Goal: Navigation & Orientation: Understand site structure

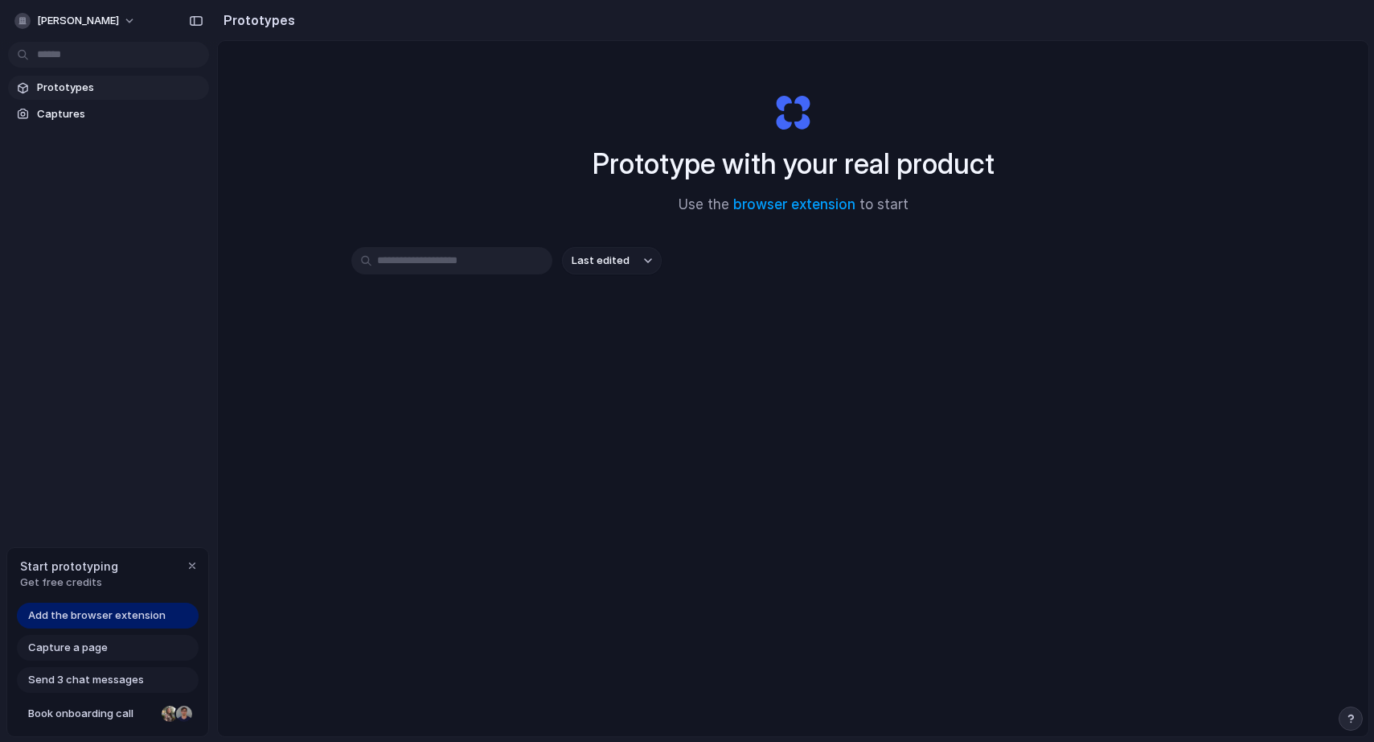
click at [417, 264] on input "text" at bounding box center [451, 260] width 201 height 27
click at [109, 648] on div "Capture a page" at bounding box center [108, 648] width 182 height 26
click at [192, 565] on div "button" at bounding box center [192, 565] width 13 height 13
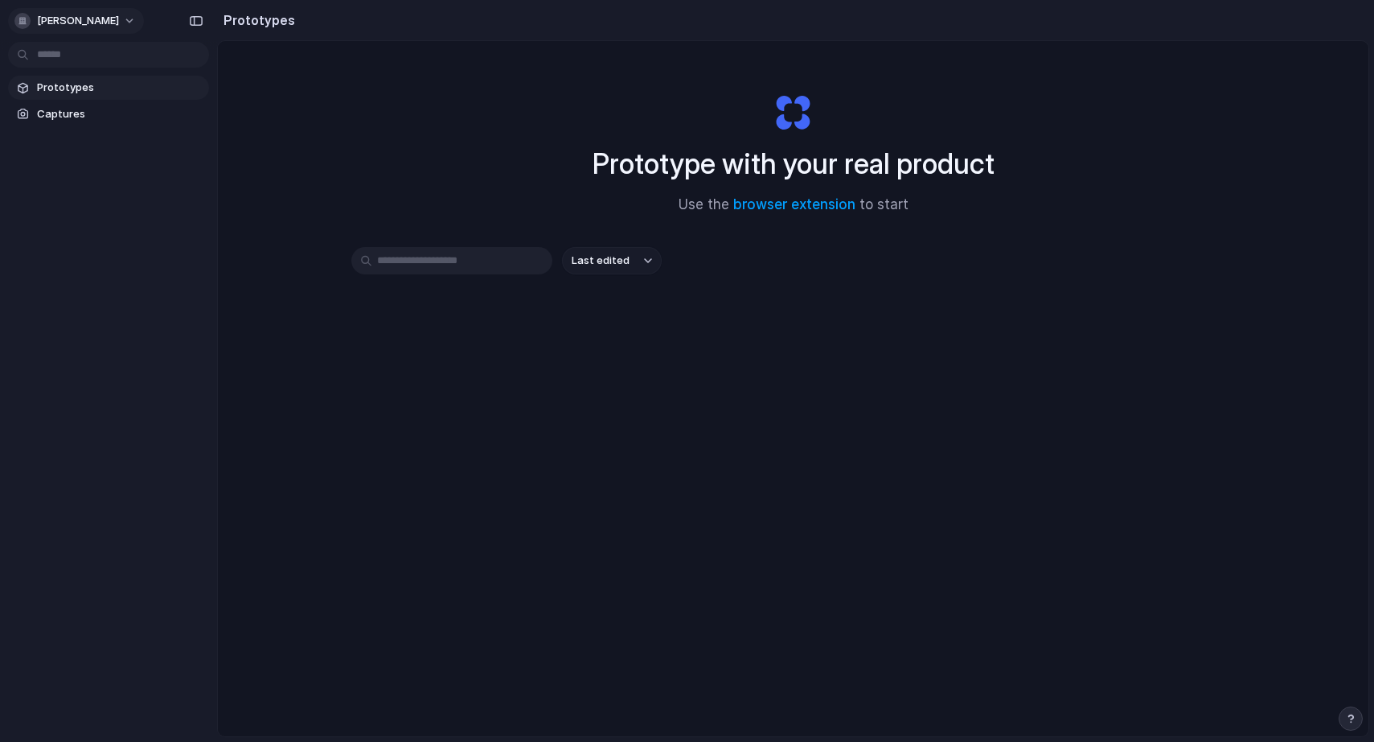
click at [105, 28] on div "[PERSON_NAME]" at bounding box center [66, 21] width 105 height 16
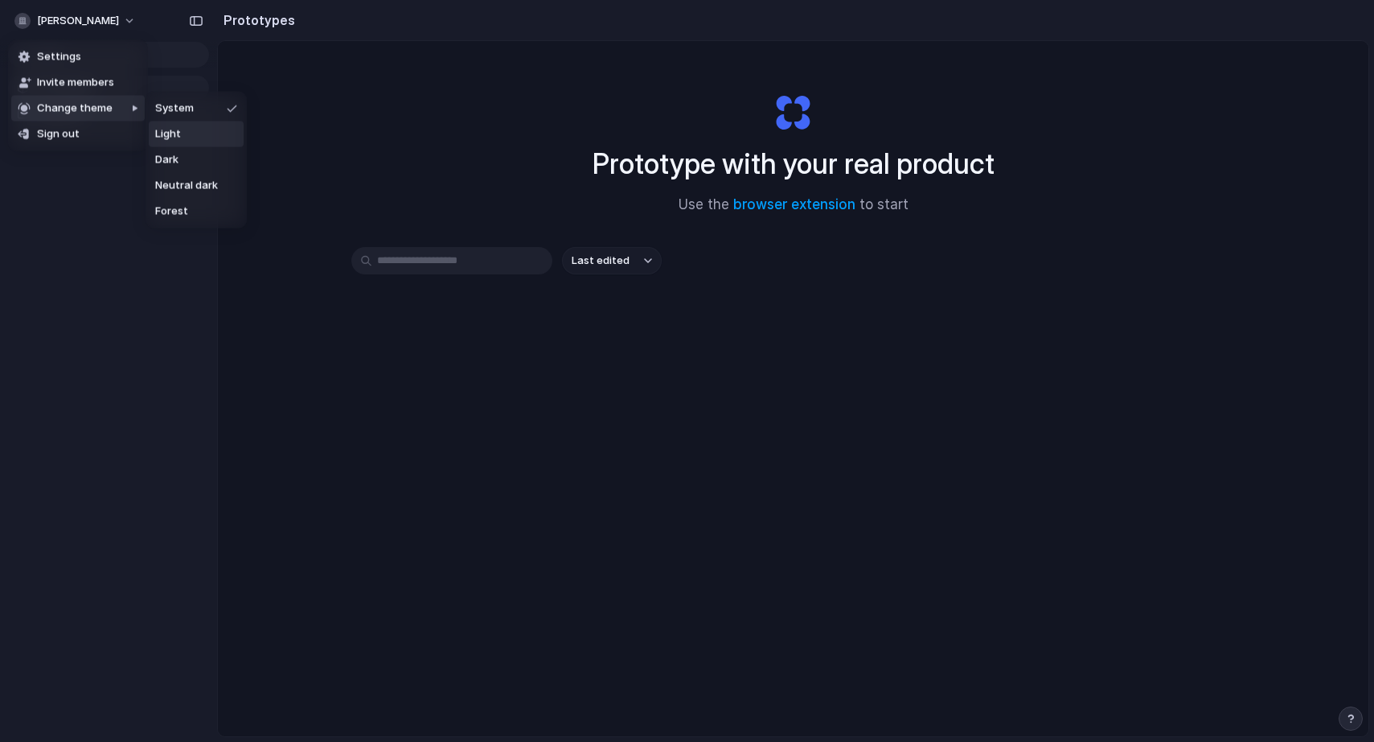
click at [193, 134] on li "Light" at bounding box center [196, 134] width 95 height 26
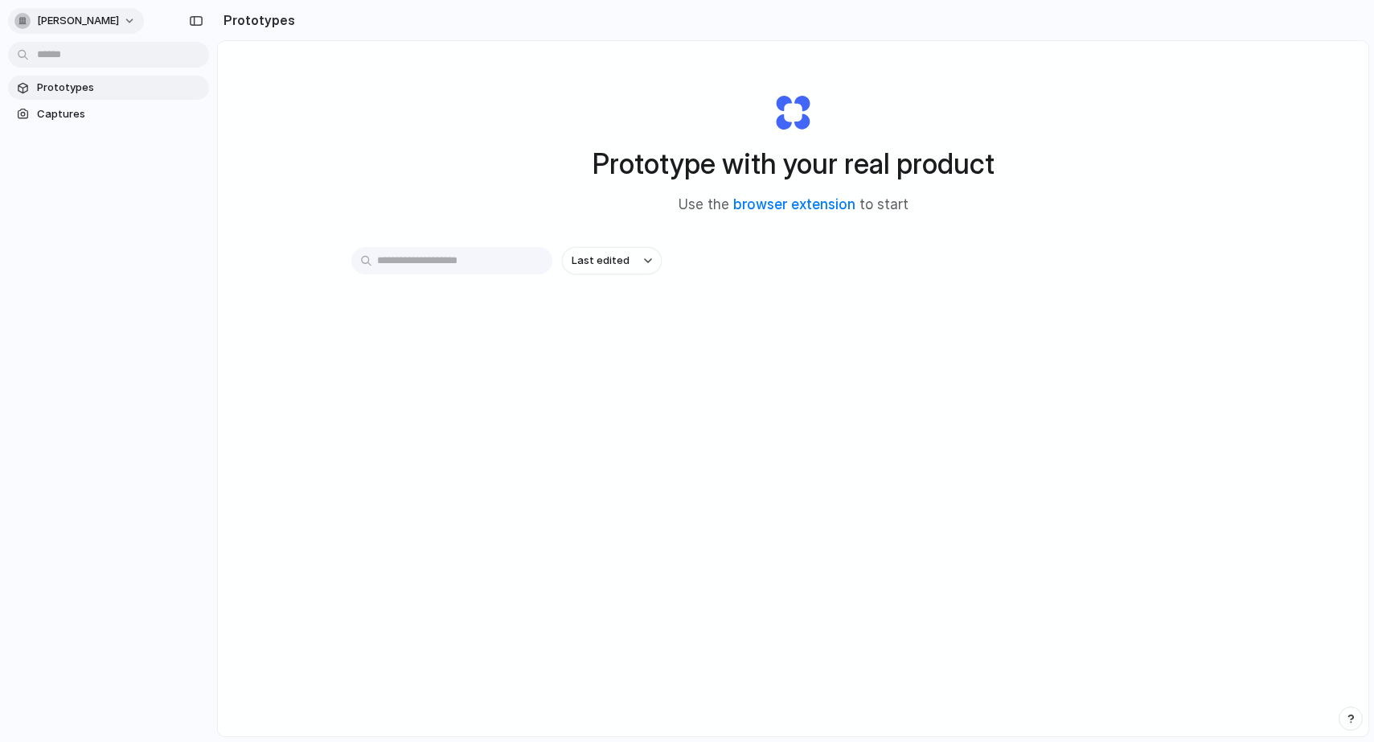
click at [88, 18] on span "[PERSON_NAME]" at bounding box center [78, 21] width 82 height 16
click at [90, 80] on span "Invite members" at bounding box center [75, 83] width 77 height 16
click at [88, 113] on span "Captures" at bounding box center [120, 114] width 166 height 16
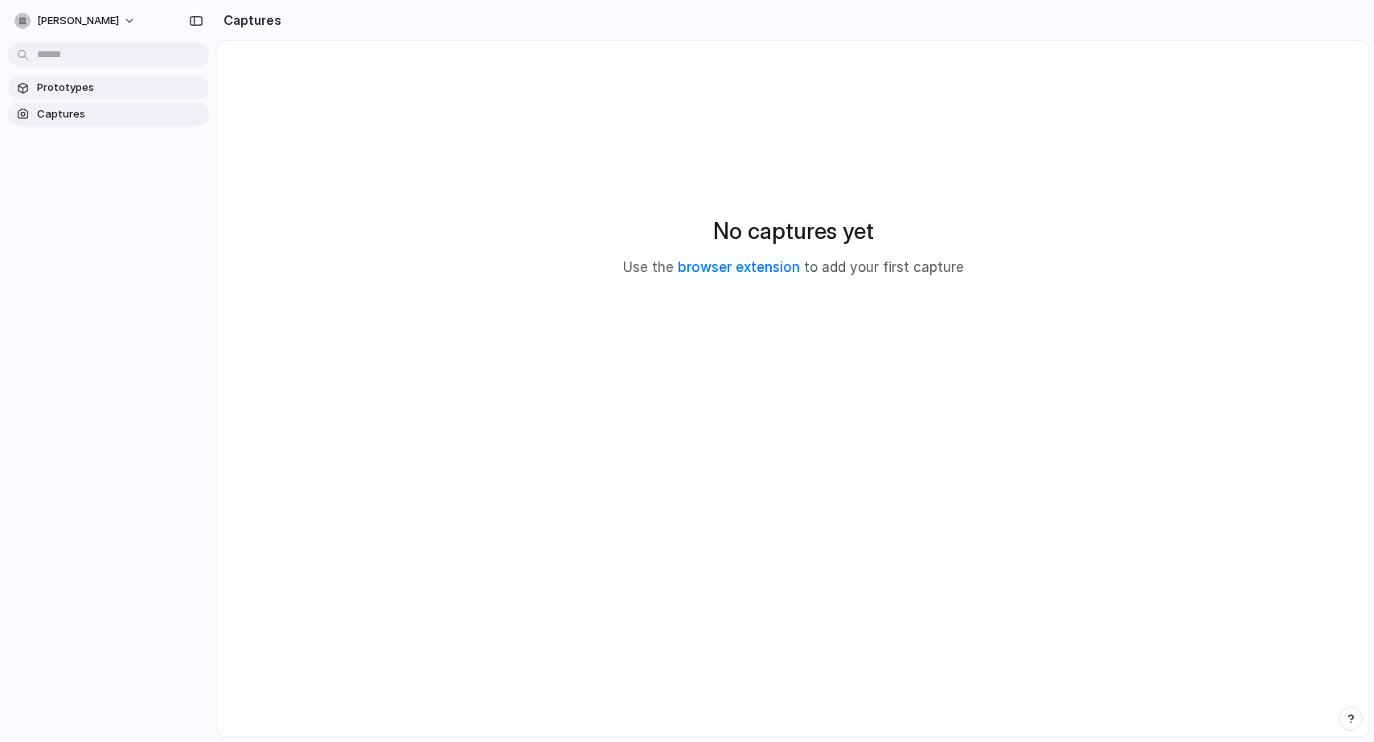
click at [88, 84] on span "Prototypes" at bounding box center [120, 88] width 166 height 16
